Goal: Information Seeking & Learning: Learn about a topic

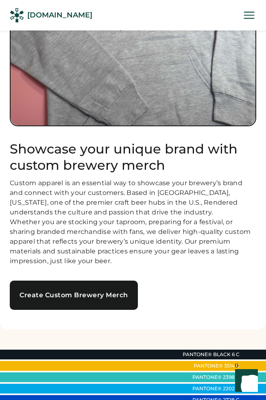
scroll to position [153, 0]
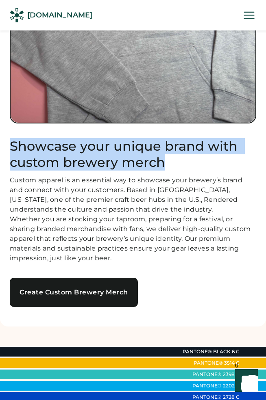
drag, startPoint x: 175, startPoint y: 164, endPoint x: 9, endPoint y: 145, distance: 167.6
click at [9, 145] on div "Showcase your unique brand with custom brewery merch Custom apparel is an essen…" at bounding box center [133, 101] width 266 height 449
copy h1 "Showcase your unique brand with custom brewery merch"
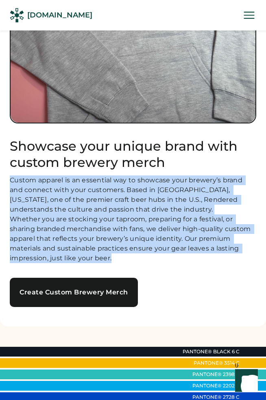
drag, startPoint x: 115, startPoint y: 271, endPoint x: 6, endPoint y: 182, distance: 141.1
click at [6, 181] on div "Showcase your unique brand with custom brewery merch Custom apparel is an essen…" at bounding box center [133, 101] width 266 height 449
copy div "Custom apparel is an essential way to showcase your brewery’s brand and connect…"
click at [177, 244] on div "Custom apparel is an essential way to showcase your brewery’s brand and connect…" at bounding box center [133, 219] width 246 height 88
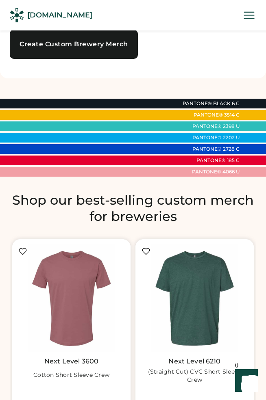
scroll to position [402, 0]
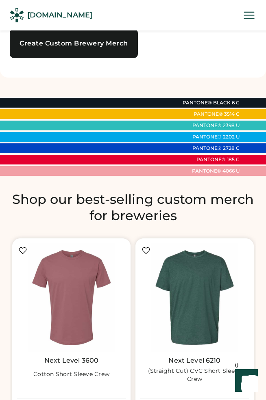
click at [205, 223] on h2 "Shop our best-selling custom merch for breweries" at bounding box center [133, 207] width 246 height 32
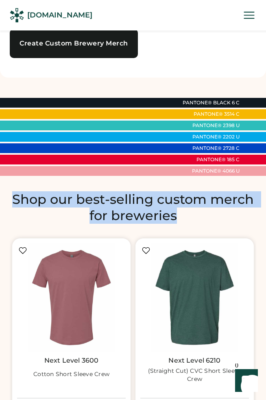
drag, startPoint x: 200, startPoint y: 225, endPoint x: 12, endPoint y: 208, distance: 189.2
click at [12, 209] on h2 "Shop our best-selling custom merch for breweries" at bounding box center [133, 207] width 246 height 32
copy h2 "Shop our best-selling custom merch for breweries"
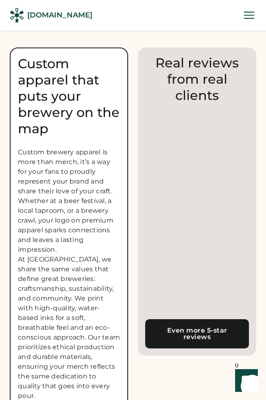
scroll to position [1471, 0]
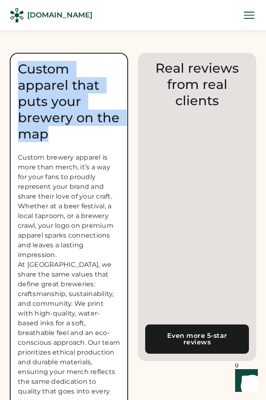
drag, startPoint x: 52, startPoint y: 143, endPoint x: 18, endPoint y: 83, distance: 68.4
click at [18, 83] on div "Custom apparel that puts your brewery on the map" at bounding box center [69, 101] width 102 height 81
copy div "Custom apparel that puts your brewery on the map"
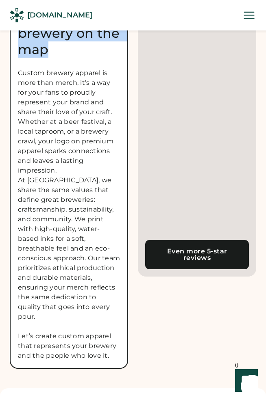
scroll to position [1562, 0]
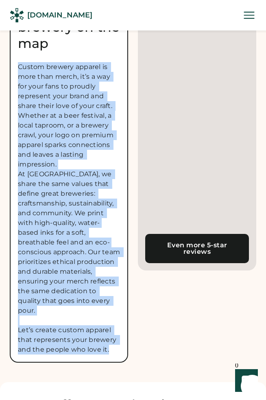
drag, startPoint x: 19, startPoint y: 80, endPoint x: 110, endPoint y: 358, distance: 293.2
click at [110, 355] on div "Custom brewery apparel is more than merch, it’s a way for your fans to proudly …" at bounding box center [69, 208] width 102 height 292
copy div "Custom brewery apparel is more than merch, it’s a way for your fans to proudly …"
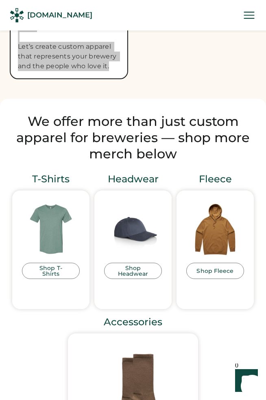
scroll to position [1846, 0]
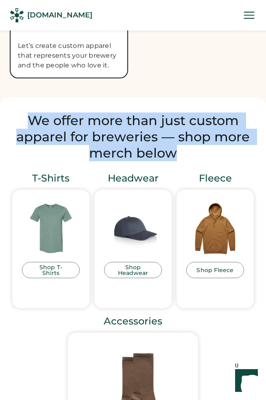
drag, startPoint x: 178, startPoint y: 166, endPoint x: 31, endPoint y: 134, distance: 150.8
click at [31, 134] on h2 "We offer more than just custom apparel for breweries — shop more merch below" at bounding box center [133, 137] width 246 height 49
copy h2 "We offer more than just custom apparel for breweries — shop more merch below"
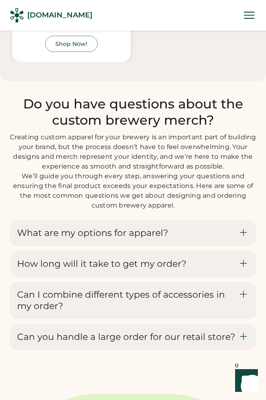
scroll to position [3374, 0]
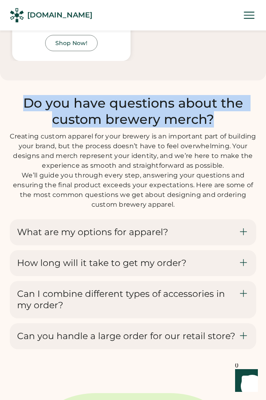
drag, startPoint x: 213, startPoint y: 132, endPoint x: 28, endPoint y: 109, distance: 186.2
click at [28, 109] on h2 "Do you have questions about the custom brewery merch?" at bounding box center [133, 111] width 246 height 32
copy h2 "Do you have questions about the custom brewery merch?"
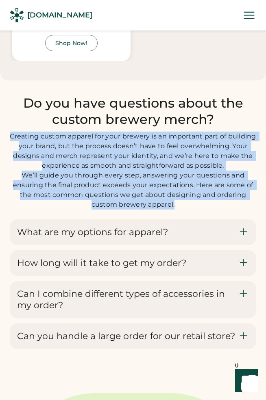
drag, startPoint x: 177, startPoint y: 224, endPoint x: 21, endPoint y: 146, distance: 175.1
click at [20, 147] on div "Creating custom apparel for your brewery is an important part of building your …" at bounding box center [133, 171] width 246 height 78
copy div "Creating custom apparel for your brewery is an important part of building your …"
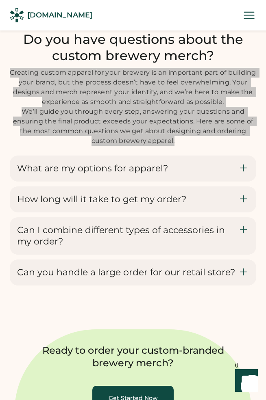
scroll to position [3439, 0]
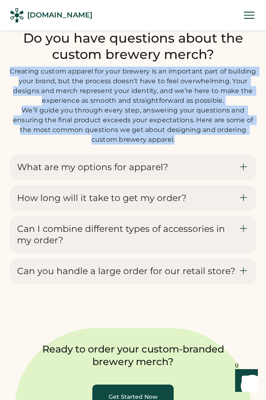
click at [242, 171] on use at bounding box center [242, 166] width 9 height 9
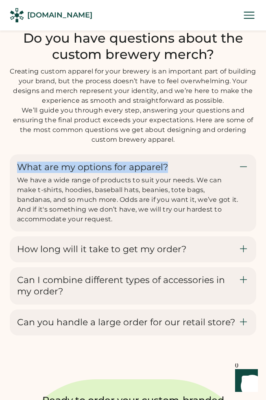
drag, startPoint x: 185, startPoint y: 184, endPoint x: 20, endPoint y: 190, distance: 165.4
click at [20, 190] on div "What are my options for apparel? We have a wide range of products to suit your …" at bounding box center [127, 193] width 221 height 63
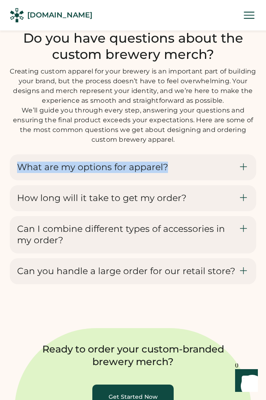
copy h3 "What are my options for apparel?"
click at [243, 172] on icon at bounding box center [242, 167] width 9 height 10
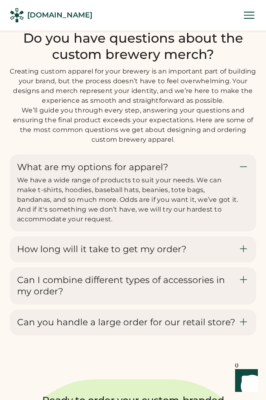
click at [156, 221] on span "We have a wide range of products to suit your needs. We can make t-shirts, hood…" at bounding box center [128, 199] width 223 height 47
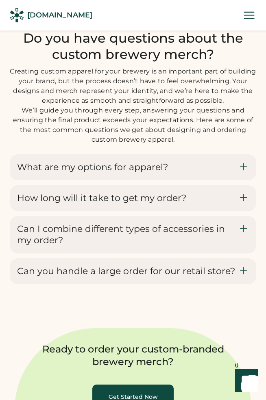
click at [132, 180] on div "What are my options for apparel? We have a wide range of products to suit your …" at bounding box center [133, 167] width 246 height 26
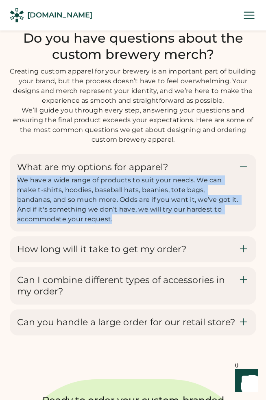
drag, startPoint x: 18, startPoint y: 197, endPoint x: 108, endPoint y: 244, distance: 101.5
click at [108, 232] on div "What are my options for apparel? We have a wide range of products to suit your …" at bounding box center [133, 192] width 246 height 77
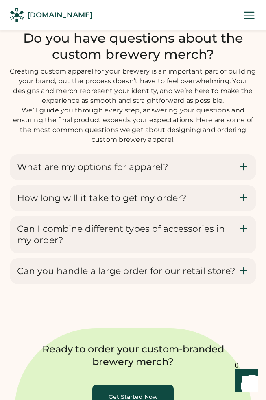
click at [241, 172] on icon at bounding box center [242, 167] width 9 height 10
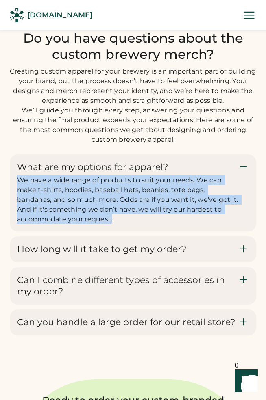
copy span "We have a wide range of products to suit your needs. We can make t-shirts, hood…"
click at [241, 254] on icon at bounding box center [242, 249] width 9 height 10
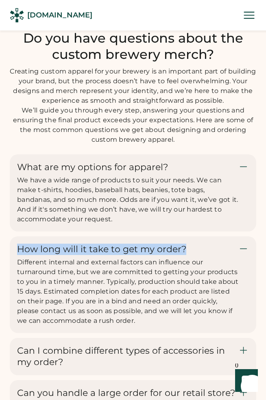
drag, startPoint x: 190, startPoint y: 268, endPoint x: 20, endPoint y: 270, distance: 170.2
click at [20, 270] on div "How long will it take to get my order? Different internal and external factors …" at bounding box center [127, 285] width 221 height 82
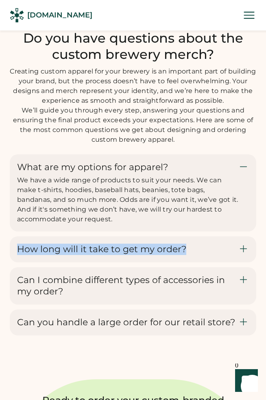
click at [242, 254] on icon at bounding box center [242, 249] width 9 height 10
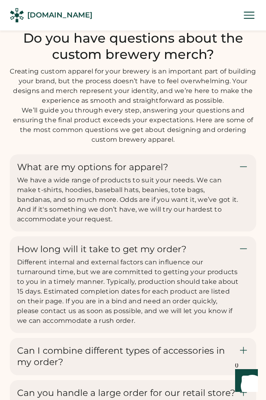
click at [155, 290] on span "Different internal and external factors can influence our turnaround time, but …" at bounding box center [128, 291] width 223 height 66
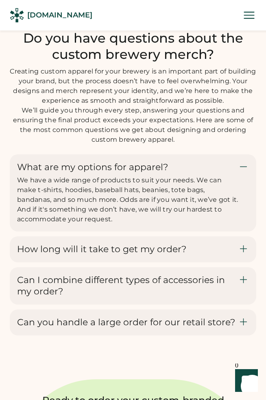
click at [87, 255] on h3 "How long will it take to get my order?" at bounding box center [101, 249] width 169 height 11
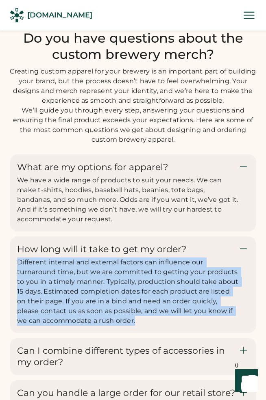
drag, startPoint x: 17, startPoint y: 281, endPoint x: 135, endPoint y: 342, distance: 133.3
click at [135, 326] on div "Different internal and external factors can influence our turnaround time, but …" at bounding box center [127, 291] width 221 height 68
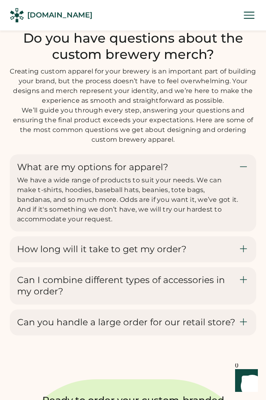
click at [144, 255] on h3 "How long will it take to get my order?" at bounding box center [101, 249] width 169 height 11
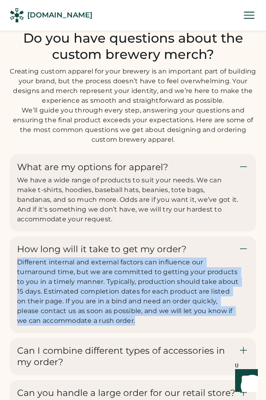
drag, startPoint x: 19, startPoint y: 281, endPoint x: 137, endPoint y: 340, distance: 132.4
click at [137, 326] on div "Different internal and external factors can influence our turnaround time, but …" at bounding box center [127, 291] width 221 height 68
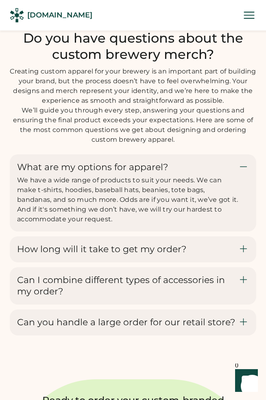
click at [244, 254] on icon at bounding box center [242, 249] width 9 height 10
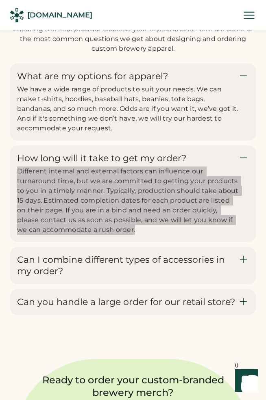
scroll to position [3535, 0]
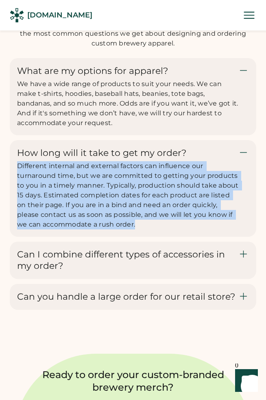
click at [244, 259] on icon at bounding box center [242, 254] width 9 height 10
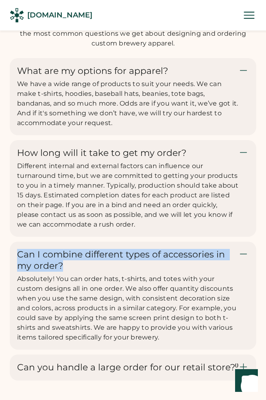
drag, startPoint x: 69, startPoint y: 286, endPoint x: 18, endPoint y: 270, distance: 54.0
click at [17, 271] on h3 "Can I combine different types of accessories in my order?" at bounding box center [127, 260] width 221 height 23
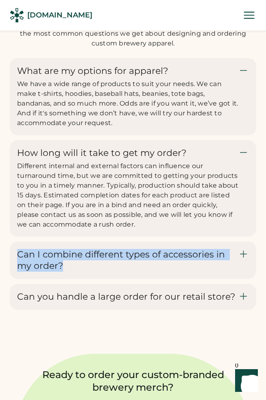
click at [242, 259] on icon at bounding box center [242, 254] width 9 height 10
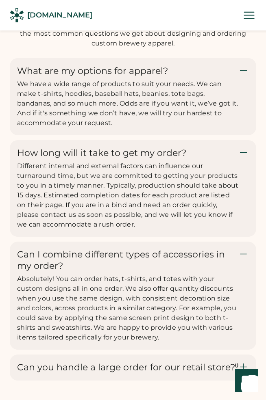
click at [19, 299] on span "Absolutely! You can order hats, t-shirts, and totes with your custom designs al…" at bounding box center [127, 308] width 221 height 66
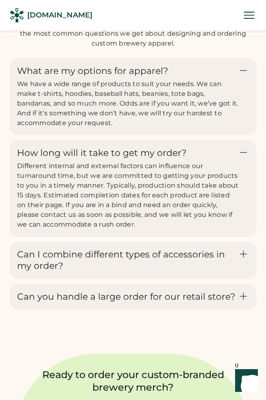
click at [23, 272] on h3 "Can I combine different types of accessories in my order?" at bounding box center [127, 260] width 221 height 23
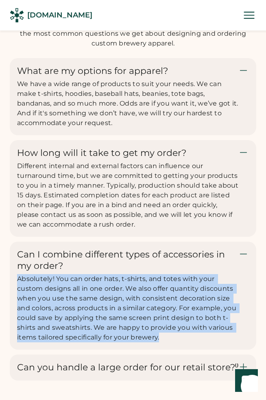
drag, startPoint x: 17, startPoint y: 299, endPoint x: 167, endPoint y: 356, distance: 160.3
click at [167, 342] on div "Absolutely! You can order hats, t-shirts, and totes with your custom designs al…" at bounding box center [127, 308] width 221 height 68
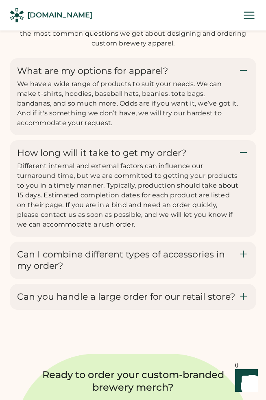
click at [241, 259] on icon at bounding box center [242, 254] width 9 height 10
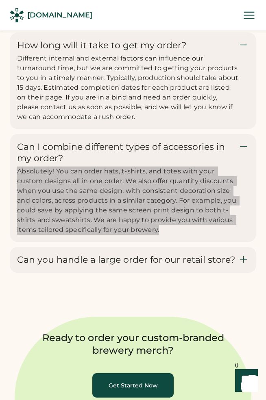
scroll to position [3655, 0]
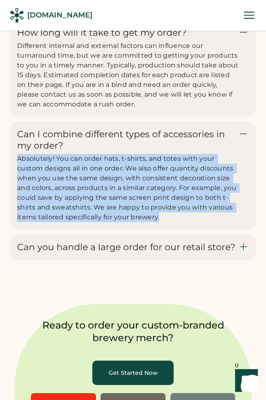
click at [244, 252] on icon at bounding box center [242, 247] width 9 height 10
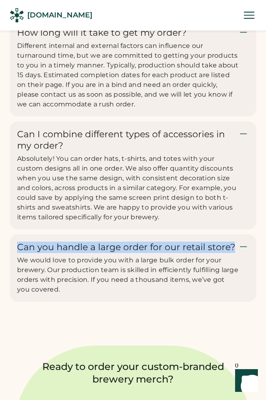
drag, startPoint x: 18, startPoint y: 267, endPoint x: 230, endPoint y: 270, distance: 212.4
click at [230, 253] on h3 "Can you handle a large order for our retail store?" at bounding box center [126, 247] width 218 height 11
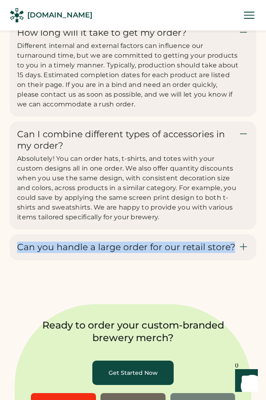
click at [243, 251] on use at bounding box center [242, 246] width 9 height 9
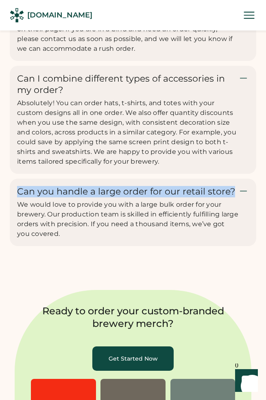
scroll to position [3714, 0]
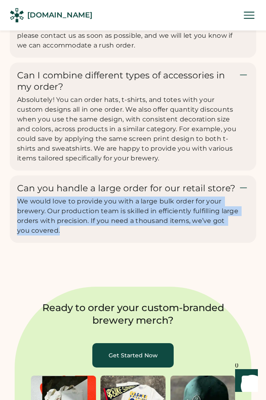
drag, startPoint x: 74, startPoint y: 249, endPoint x: 20, endPoint y: 223, distance: 60.3
click at [20, 223] on div "We would love to provide you with a large bulk order for your brewery. Our prod…" at bounding box center [127, 216] width 221 height 39
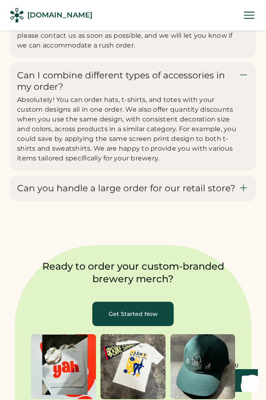
click at [243, 193] on use at bounding box center [242, 187] width 9 height 9
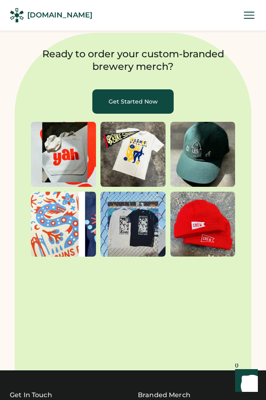
scroll to position [3968, 0]
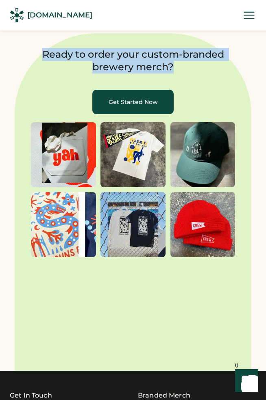
drag, startPoint x: 174, startPoint y: 86, endPoint x: 44, endPoint y: 71, distance: 130.8
click at [44, 71] on h2 "Ready to order your custom-branded brewery merch?" at bounding box center [132, 61] width 207 height 26
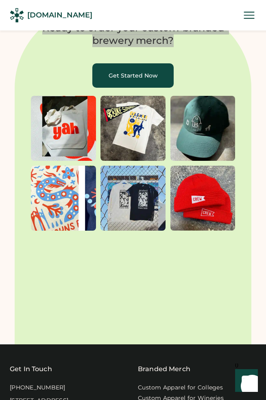
scroll to position [3992, 0]
